Goal: Information Seeking & Learning: Learn about a topic

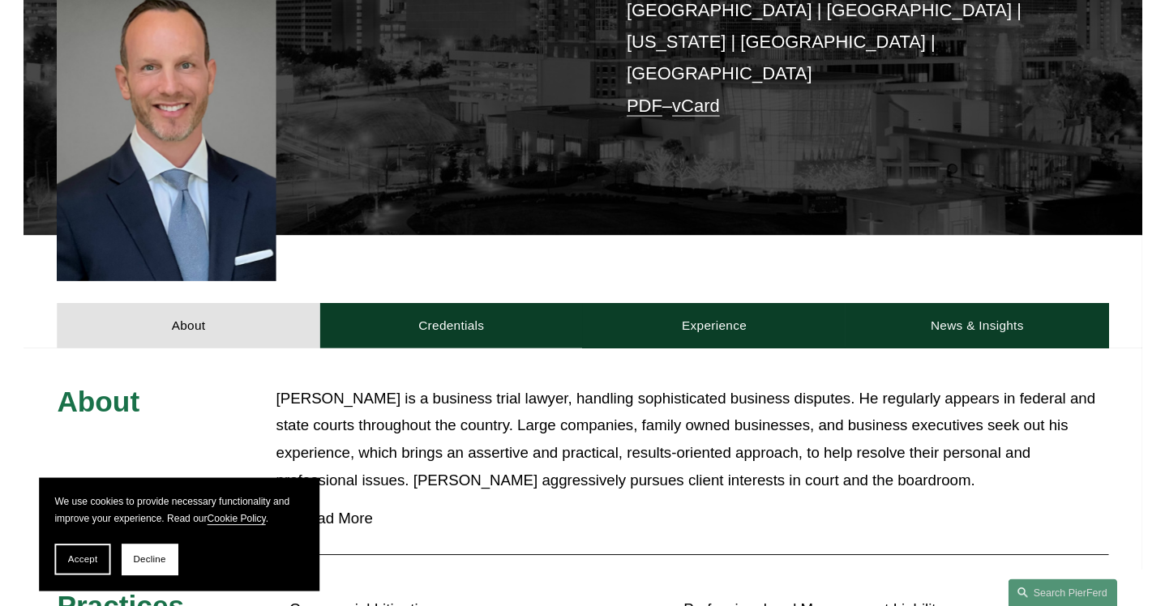
scroll to position [495, 0]
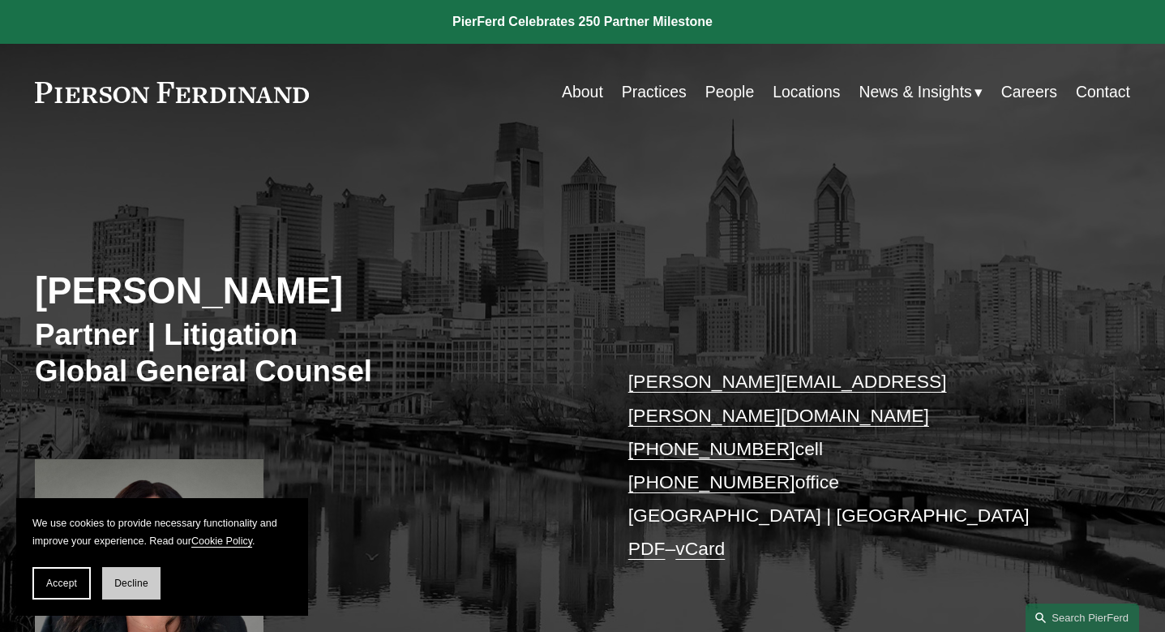
click at [131, 576] on button "Decline" at bounding box center [131, 583] width 58 height 32
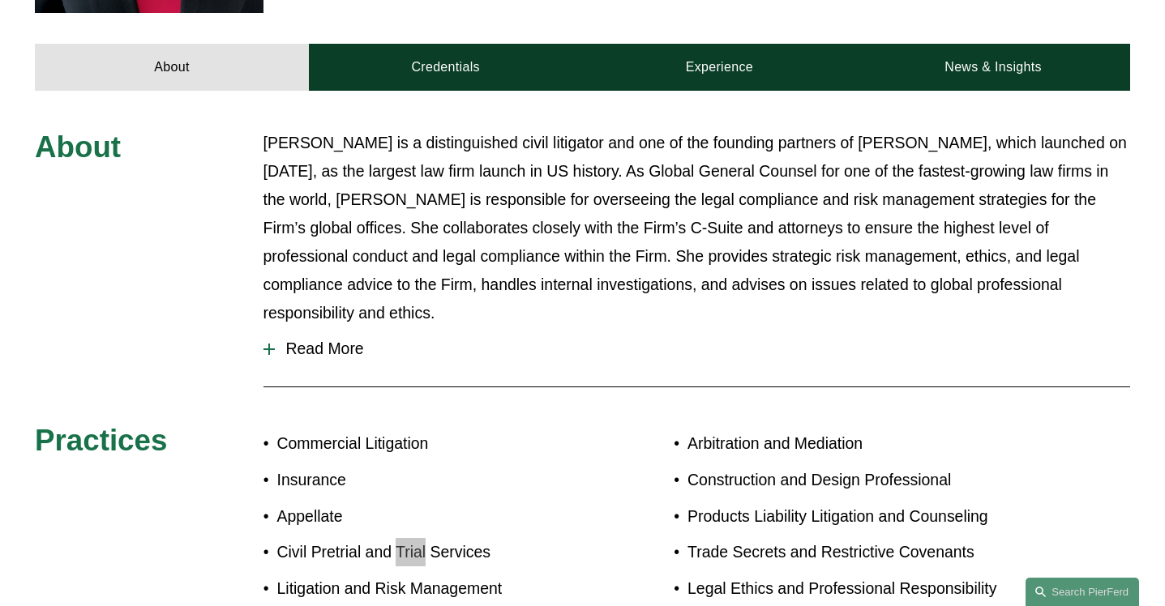
scroll to position [717, 0]
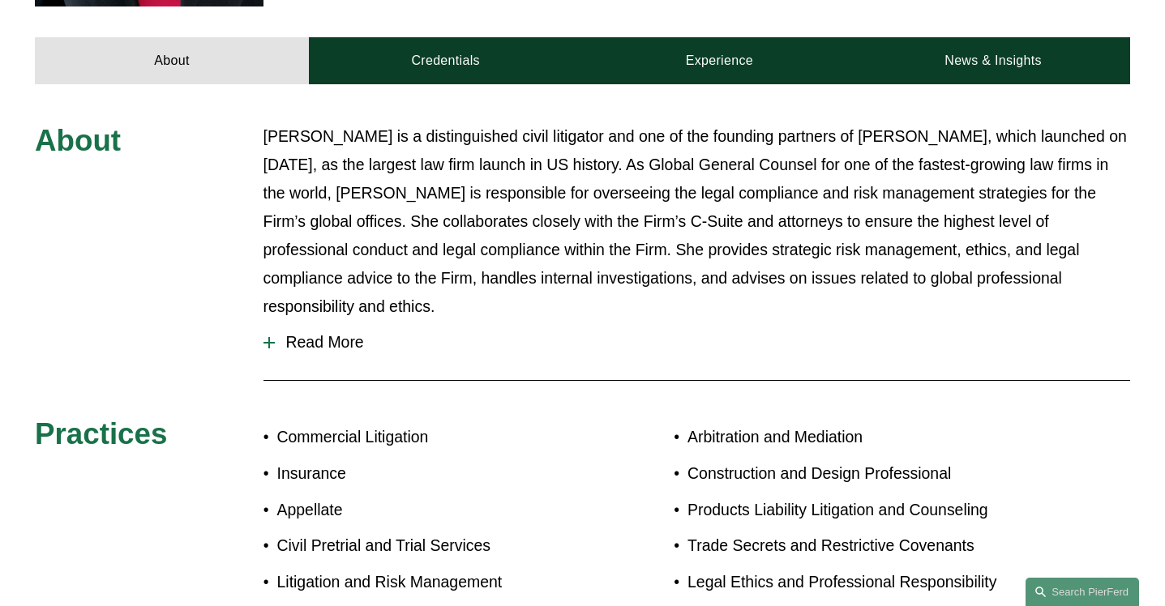
click at [410, 503] on ul "Commercial Litigation Insurance Appellate Civil Pretrial and Trial Services Lit…" at bounding box center [422, 528] width 319 height 210
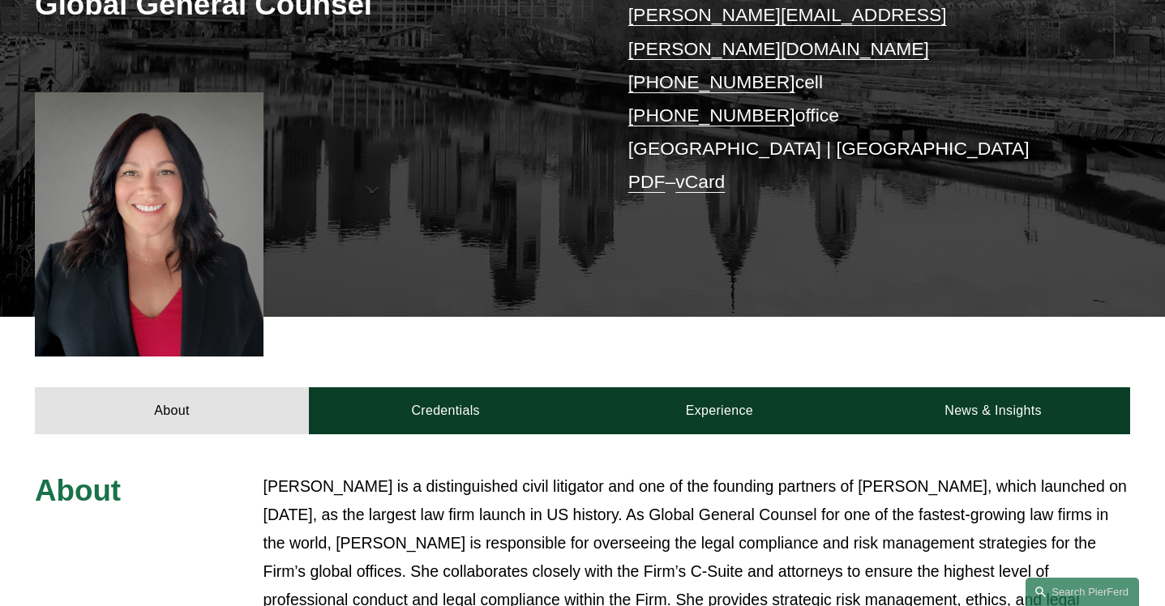
scroll to position [897, 0]
